Goal: Information Seeking & Learning: Stay updated

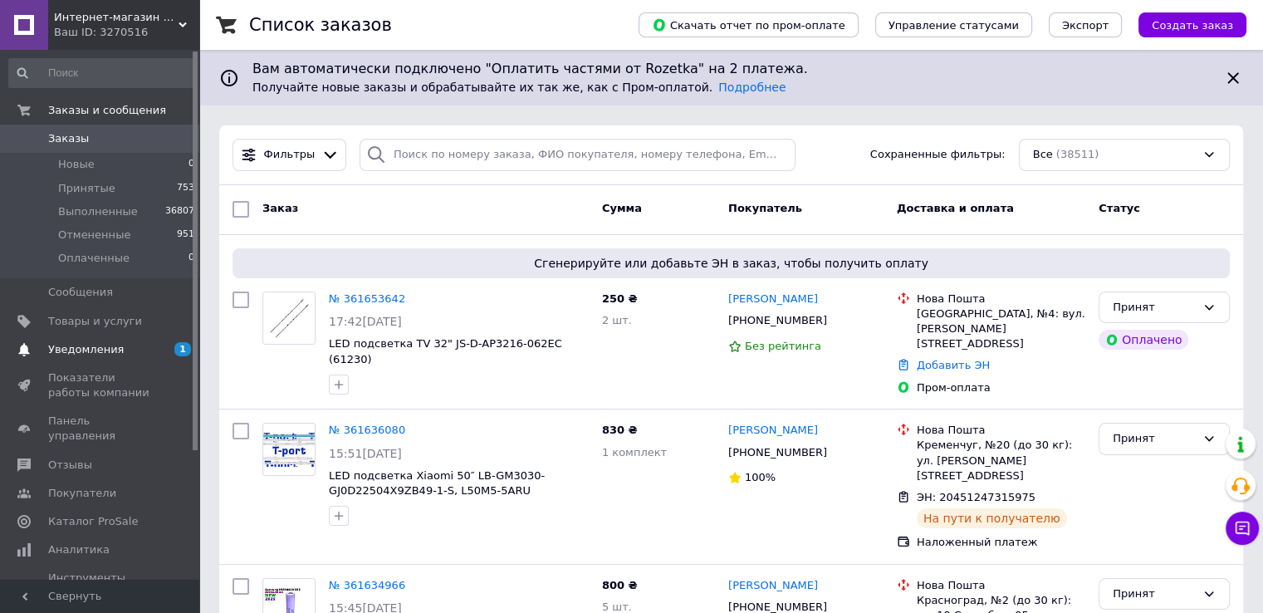
click at [106, 341] on link "Уведомления 1 0" at bounding box center [102, 350] width 204 height 28
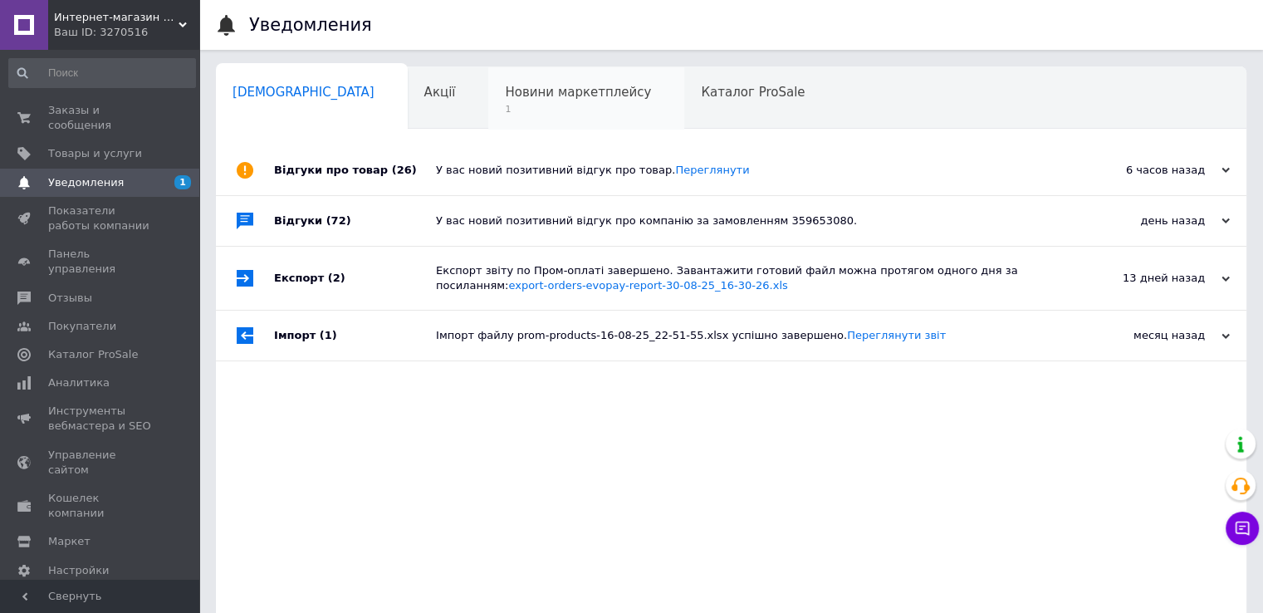
click at [505, 93] on span "Новини маркетплейсу" at bounding box center [578, 92] width 146 height 15
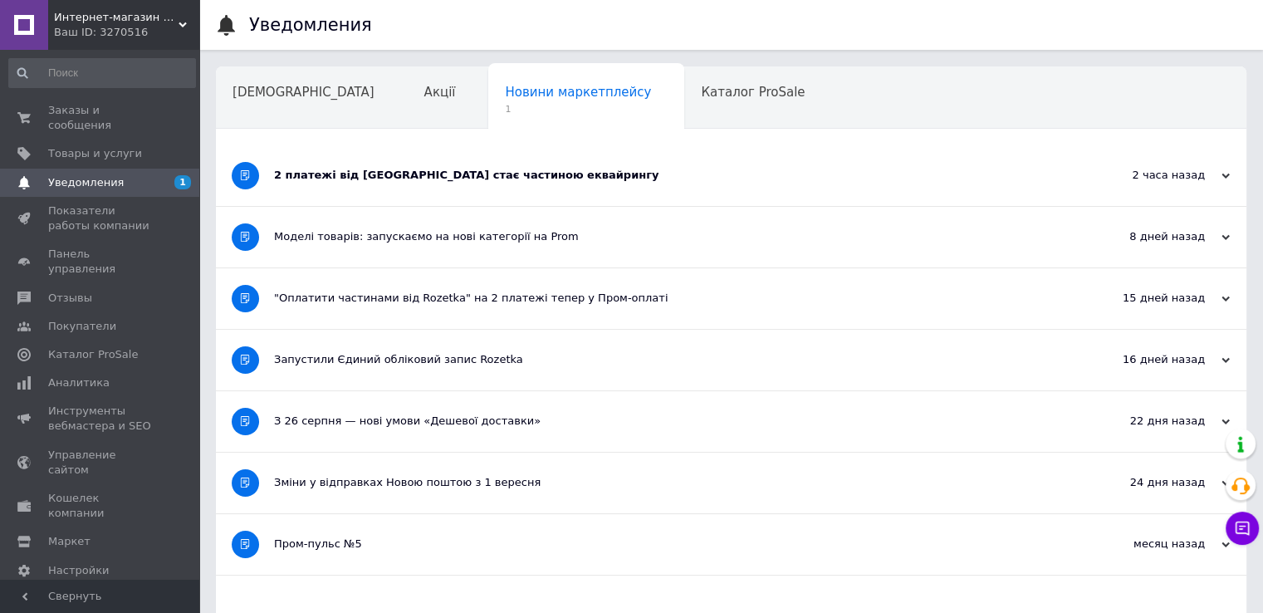
click at [468, 184] on div "2 платежі від [GEOGRAPHIC_DATA] стає частиною еквайрингу" at bounding box center [669, 175] width 790 height 61
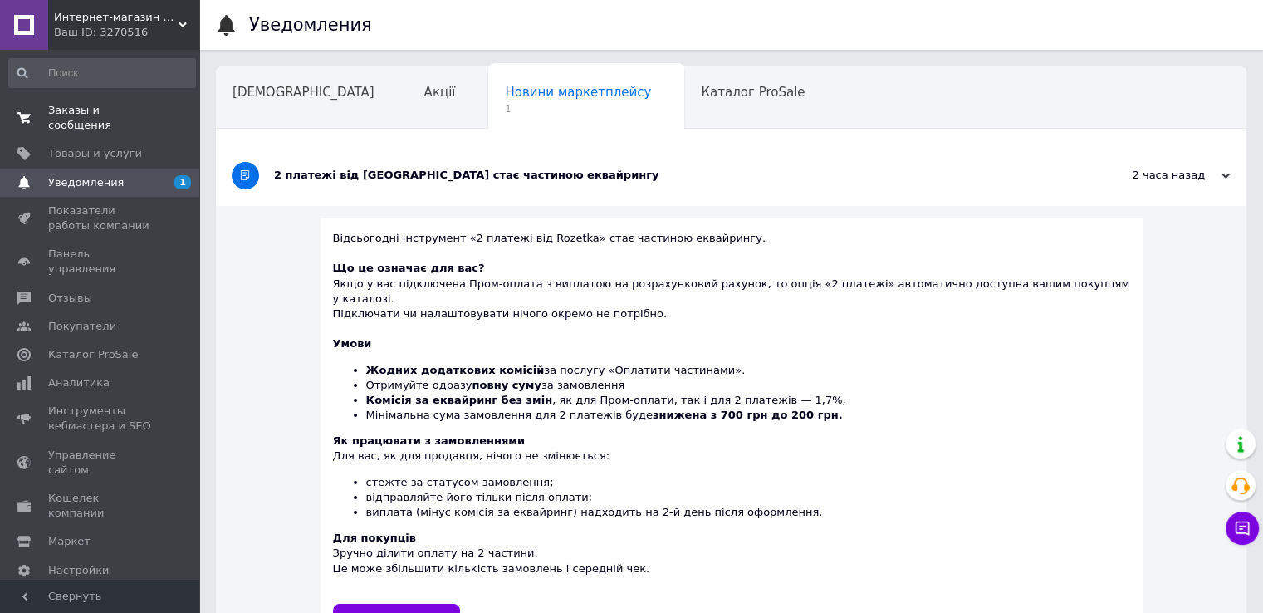
click at [145, 116] on span "Заказы и сообщения" at bounding box center [100, 118] width 105 height 30
